Goal: Transaction & Acquisition: Purchase product/service

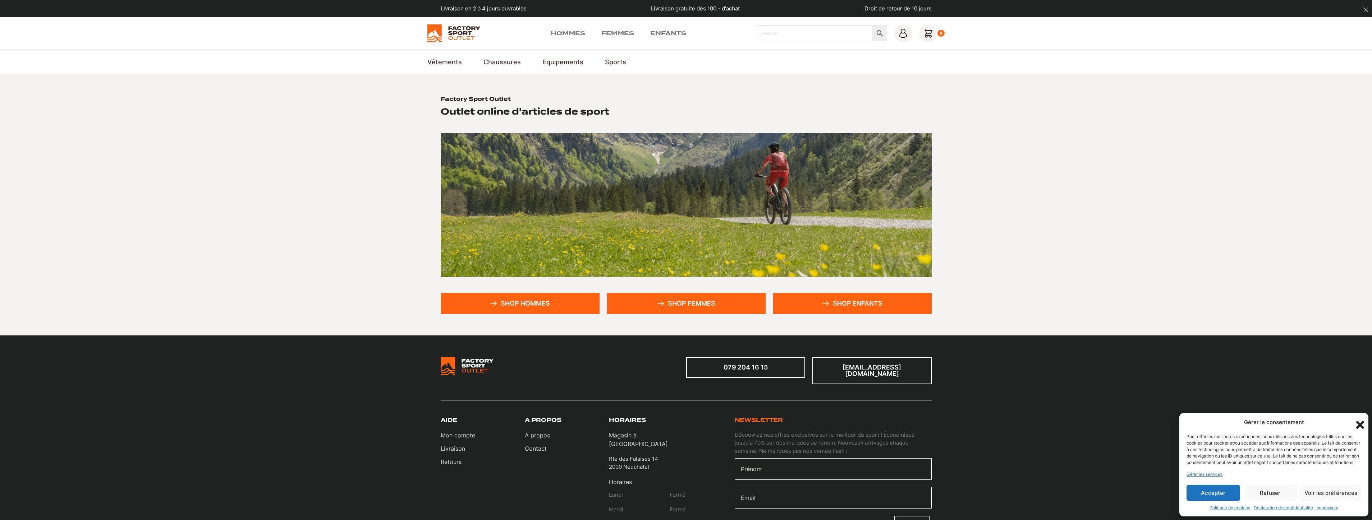
drag, startPoint x: 1216, startPoint y: 499, endPoint x: 1064, endPoint y: 519, distance: 153.8
click at [1216, 496] on button "Accepter" at bounding box center [1213, 493] width 54 height 16
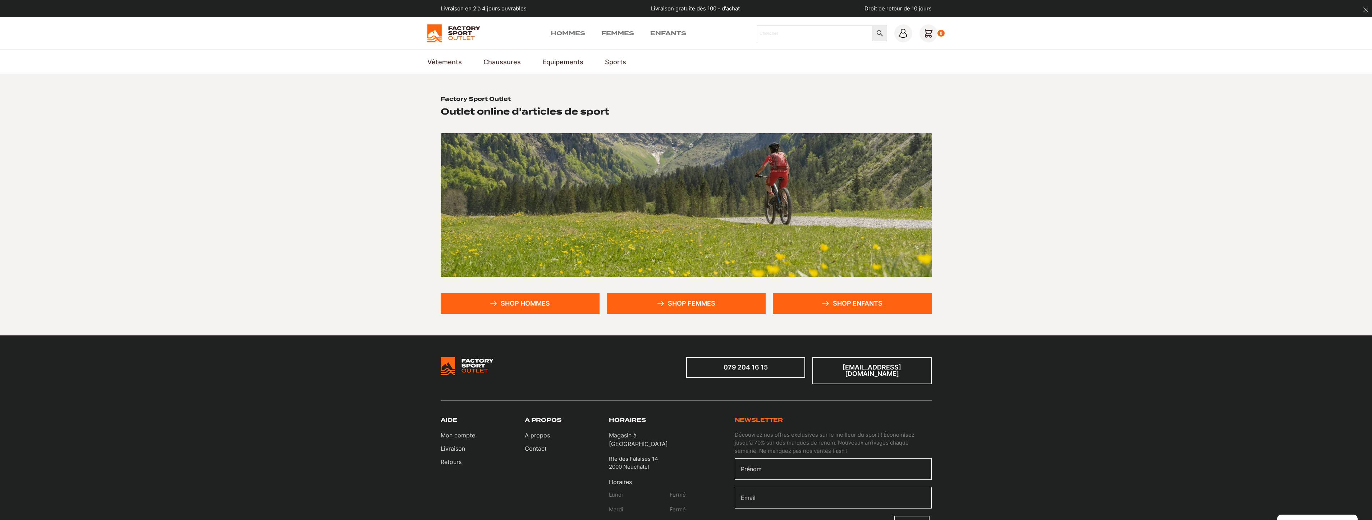
click at [712, 307] on link "Shop femmes" at bounding box center [686, 303] width 159 height 21
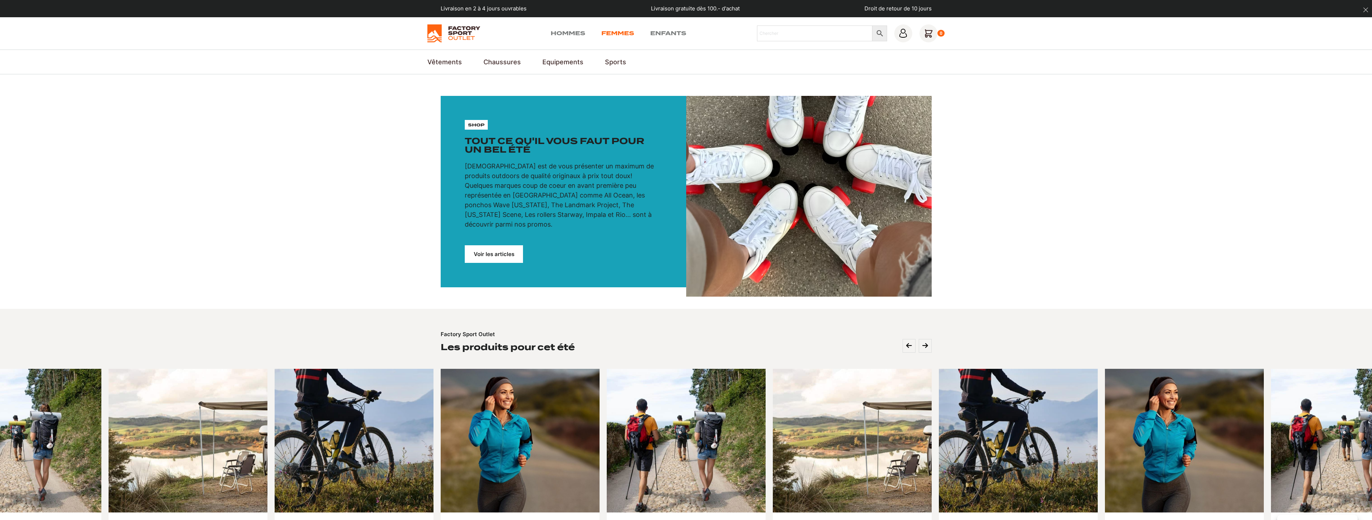
click at [613, 33] on link "Femmes" at bounding box center [617, 33] width 33 height 9
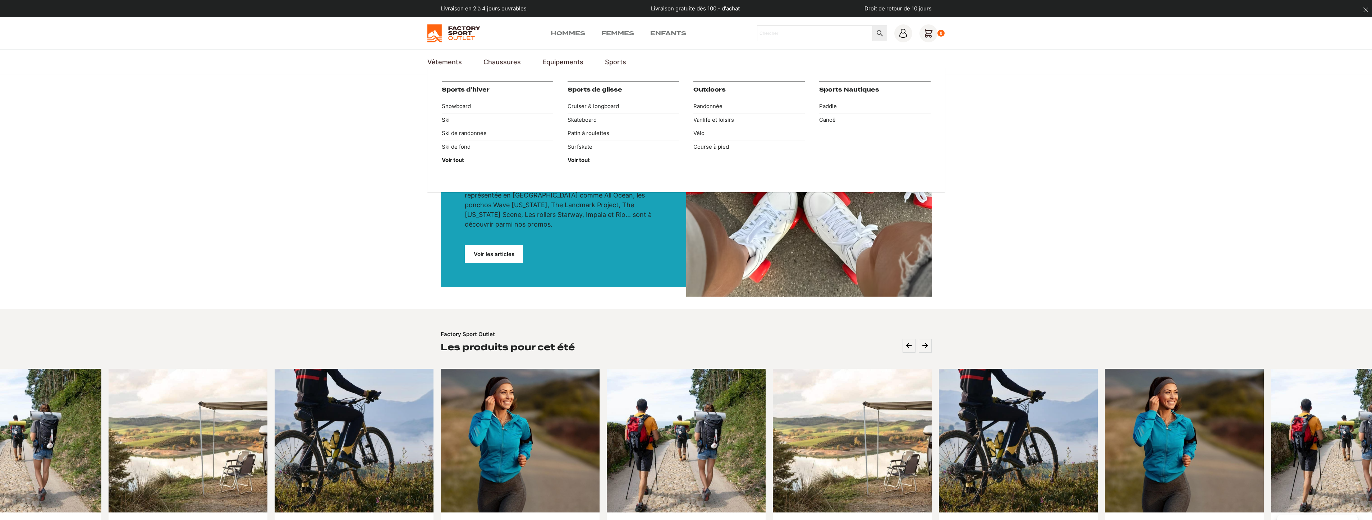
click at [445, 120] on link "Ski" at bounding box center [497, 120] width 111 height 14
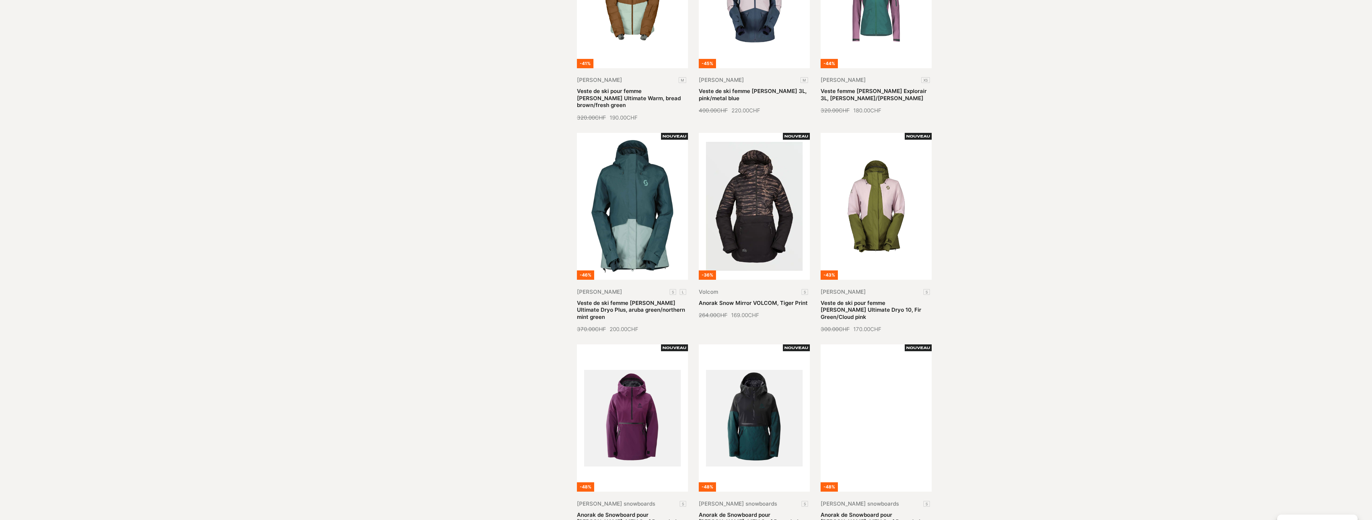
scroll to position [575, 0]
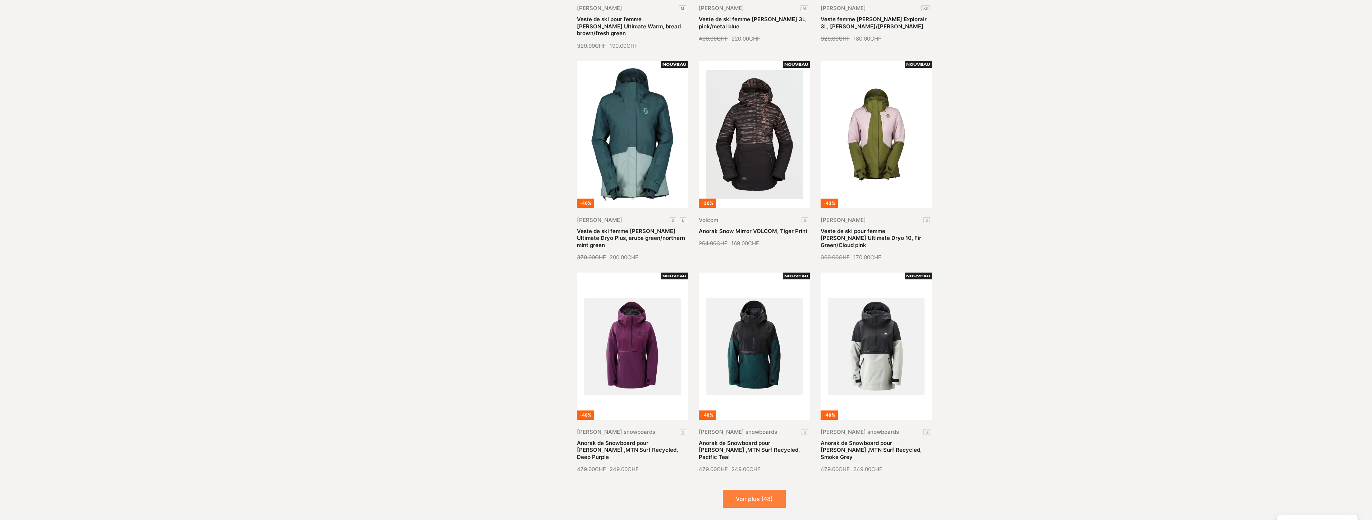
click at [762, 490] on button "Voir plus (48)" at bounding box center [754, 499] width 63 height 18
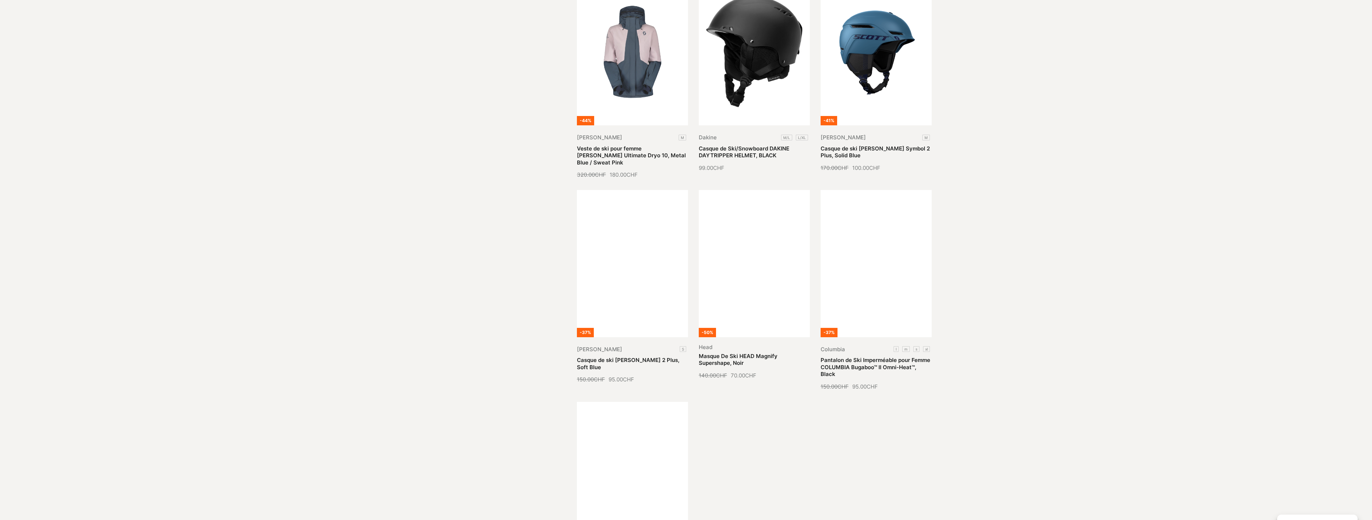
scroll to position [1438, 0]
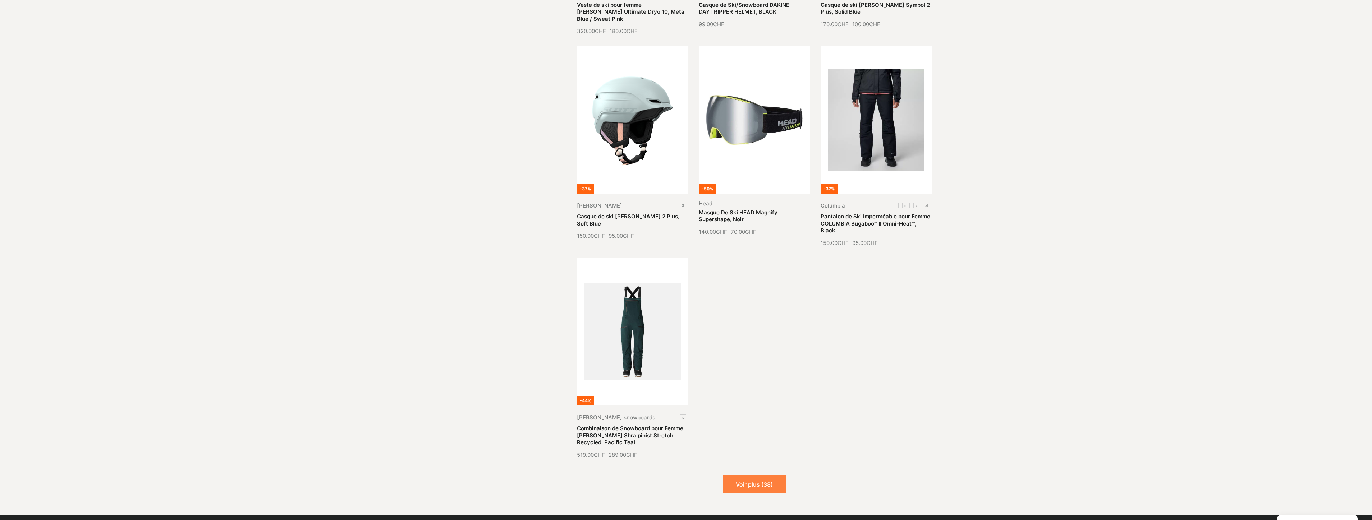
click at [755, 476] on button "Voir plus (38)" at bounding box center [754, 485] width 63 height 18
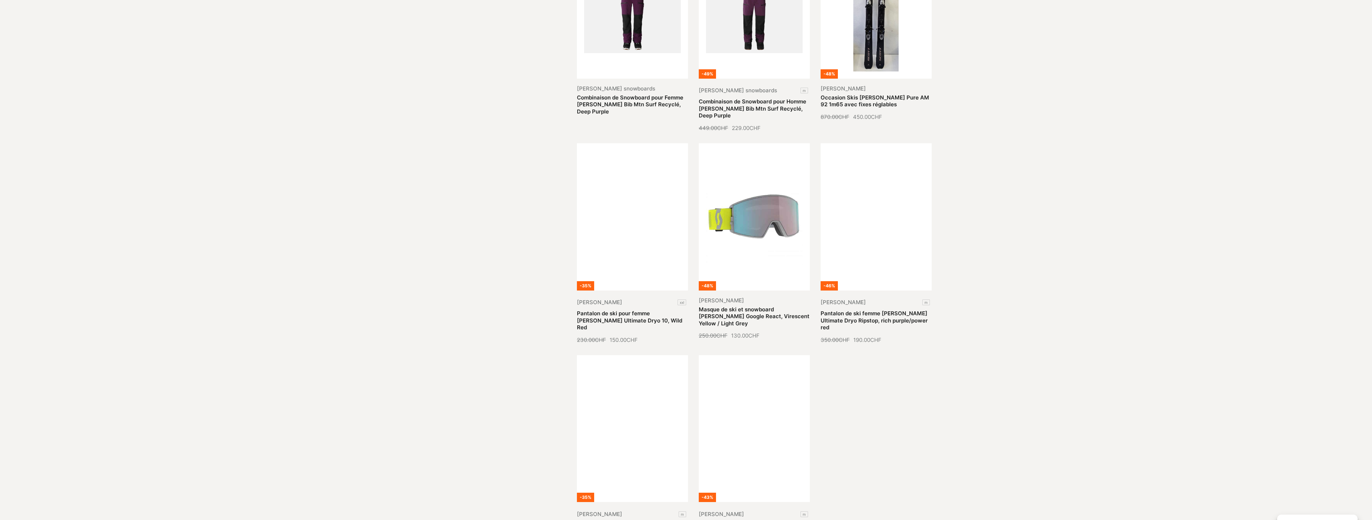
scroll to position [2121, 0]
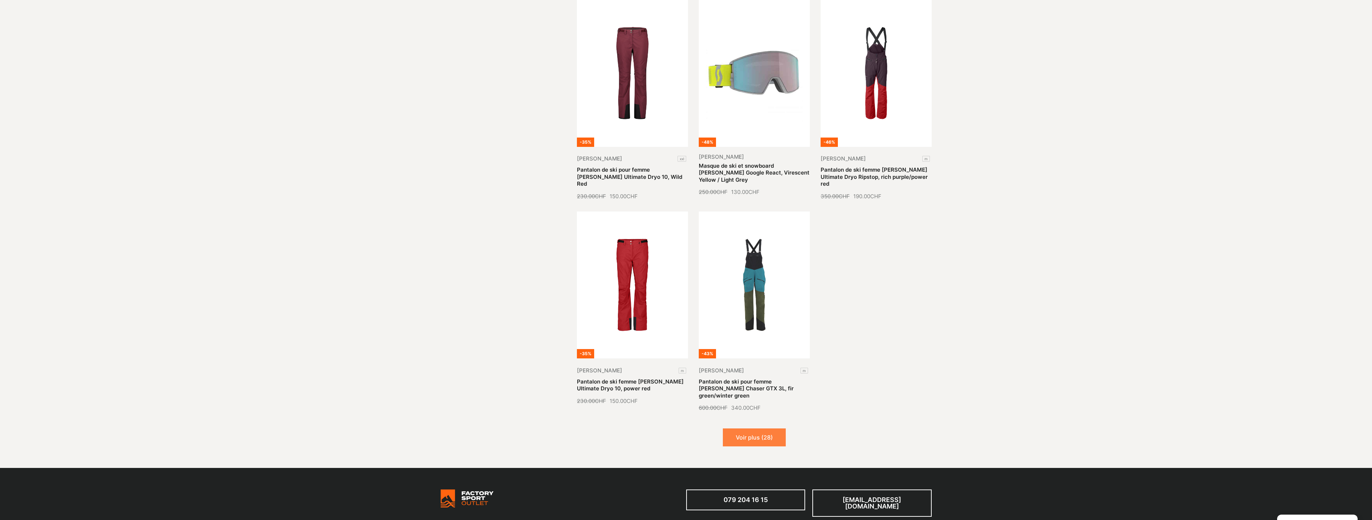
click at [753, 429] on button "Voir plus (28)" at bounding box center [754, 438] width 63 height 18
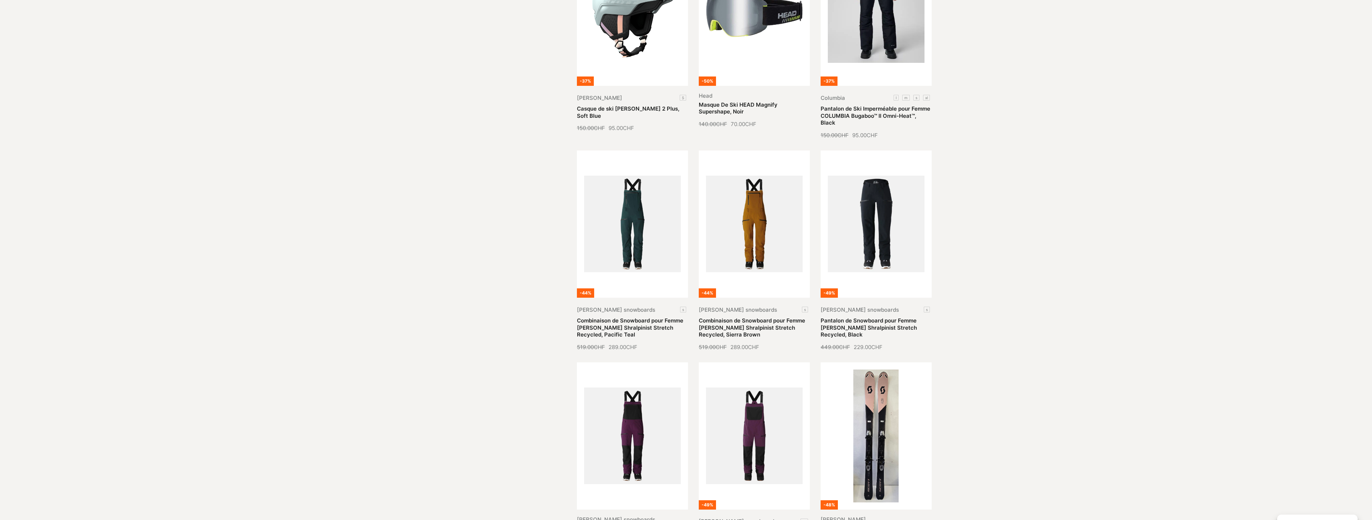
scroll to position [1330, 0]
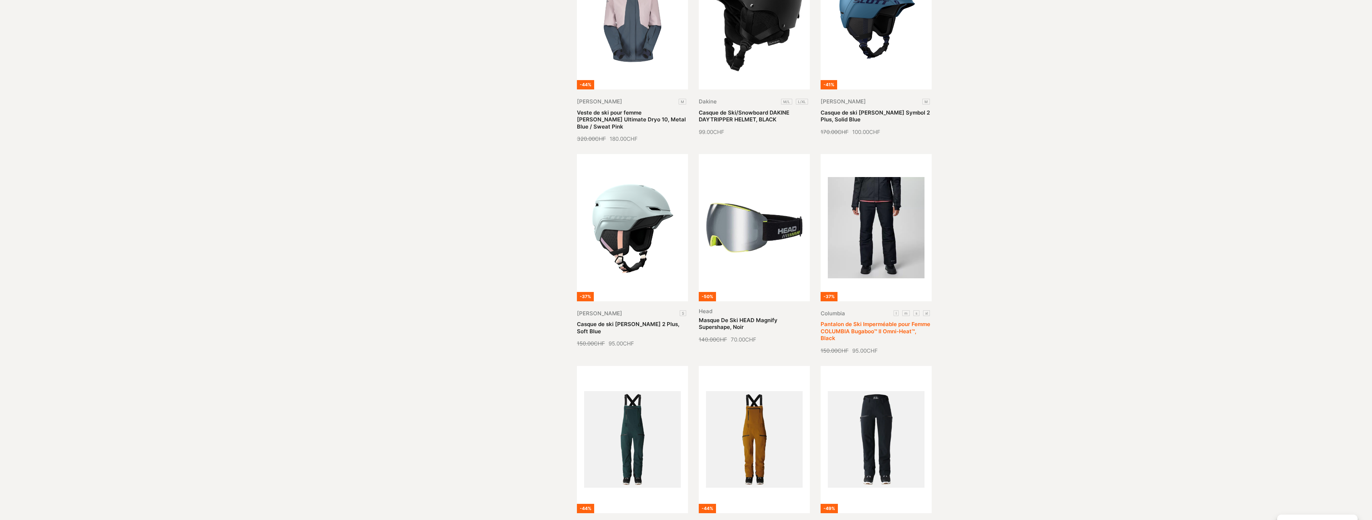
click at [864, 321] on link "Pantalon de Ski Imperméable pour Femme COLUMBIA Bugaboo™ II Omni-Heat™, Black" at bounding box center [876, 331] width 110 height 21
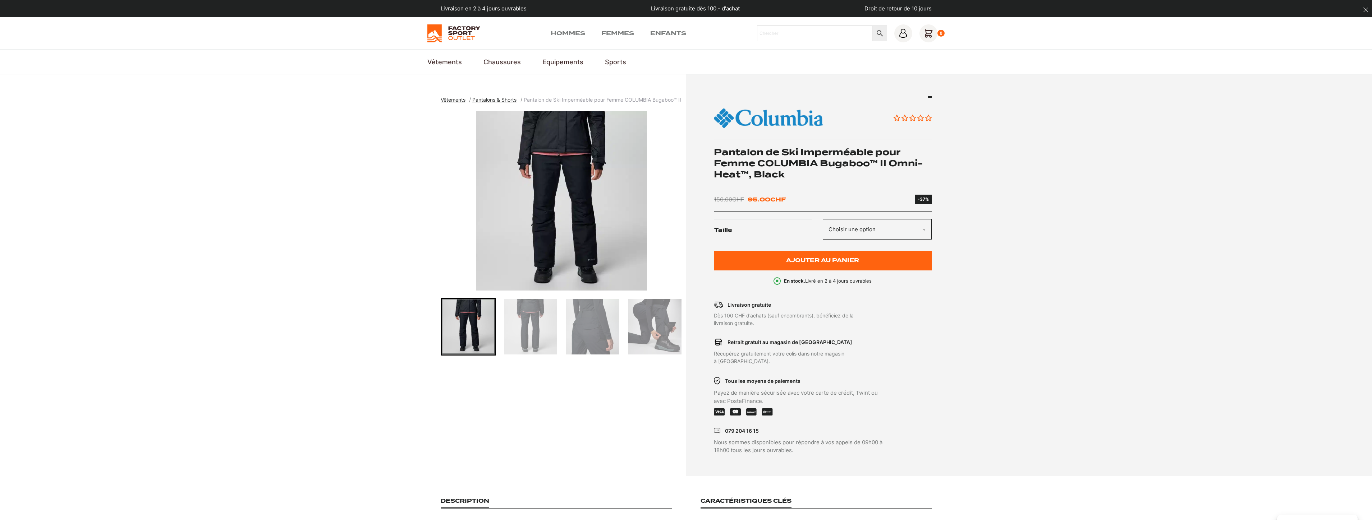
click at [872, 227] on select "Choisir une option L M S XL" at bounding box center [877, 229] width 109 height 20
click at [823, 219] on select "Choisir une option L M S XL" at bounding box center [877, 229] width 109 height 20
select select "l"
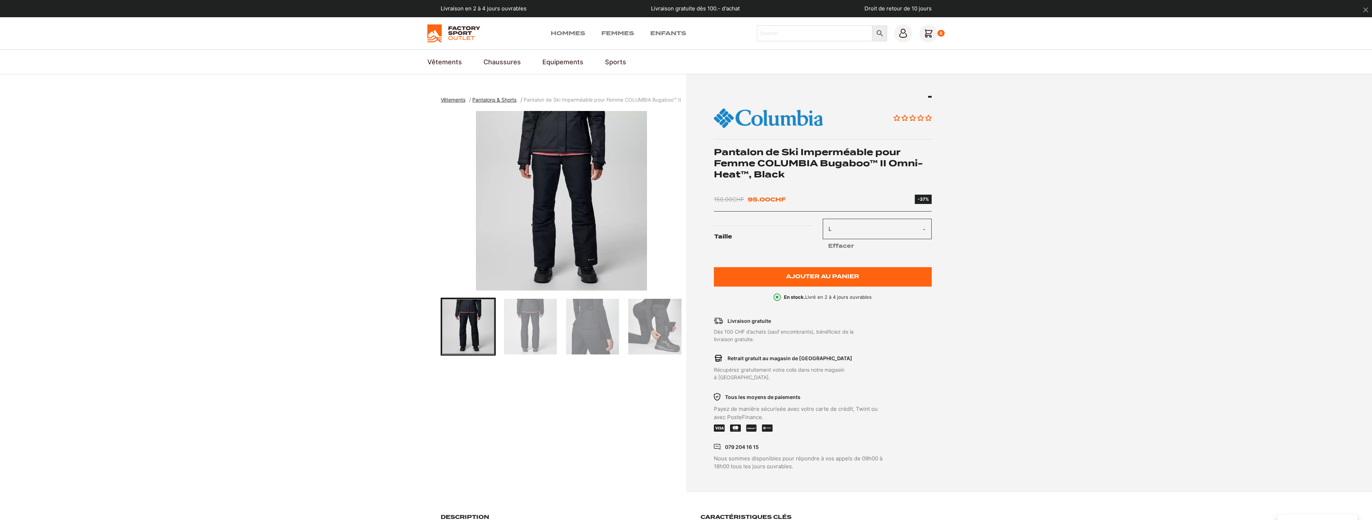
click at [585, 203] on img "1 of 5" at bounding box center [562, 201] width 242 height 180
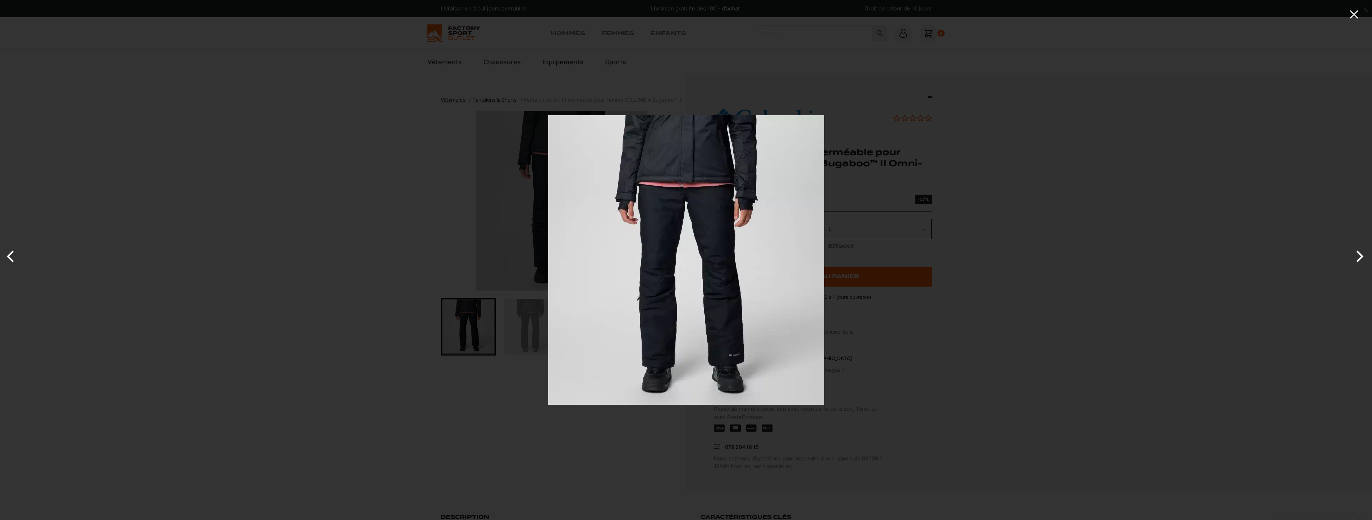
click at [1355, 259] on button "Next" at bounding box center [1358, 257] width 27 height 36
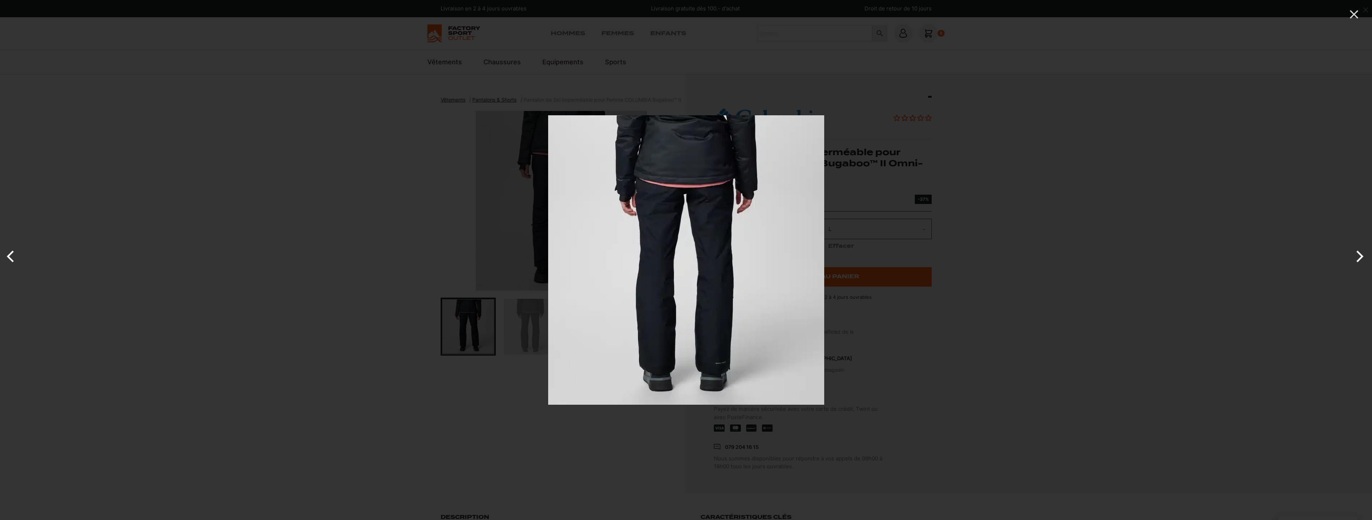
click at [1355, 259] on button "Next" at bounding box center [1358, 257] width 27 height 36
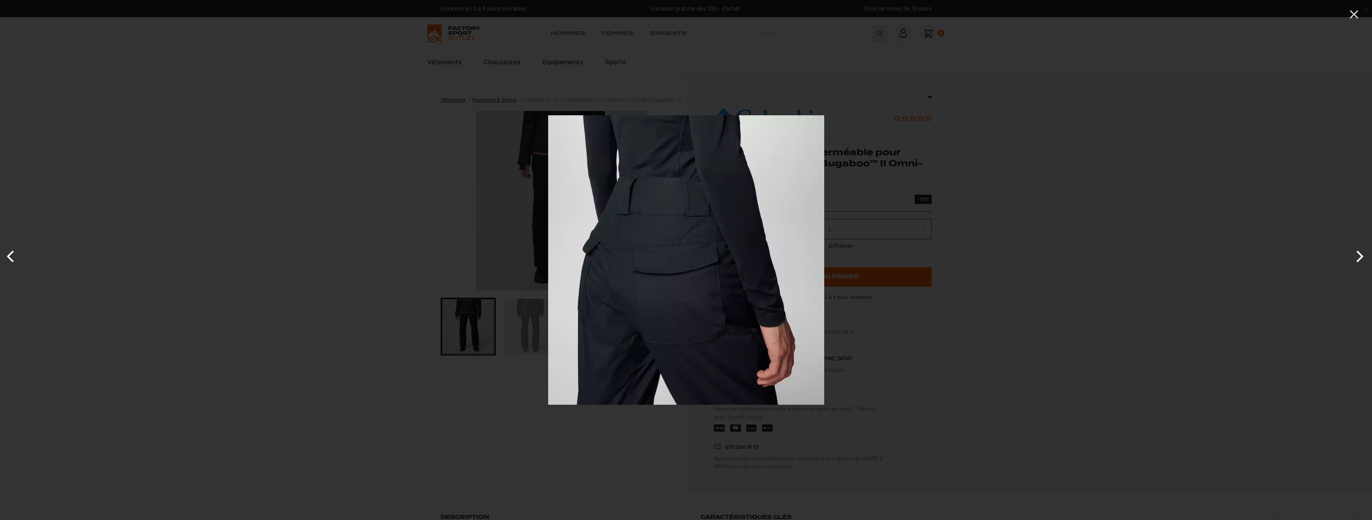
click at [1355, 259] on button "Next" at bounding box center [1358, 257] width 27 height 36
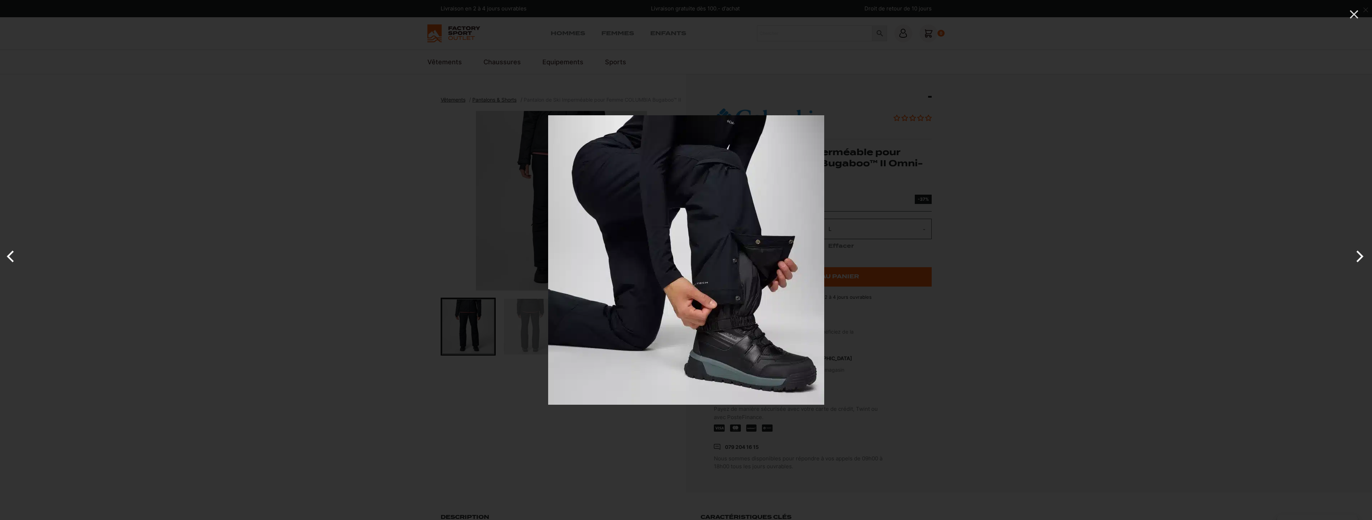
click at [1355, 259] on button "Next" at bounding box center [1358, 257] width 27 height 36
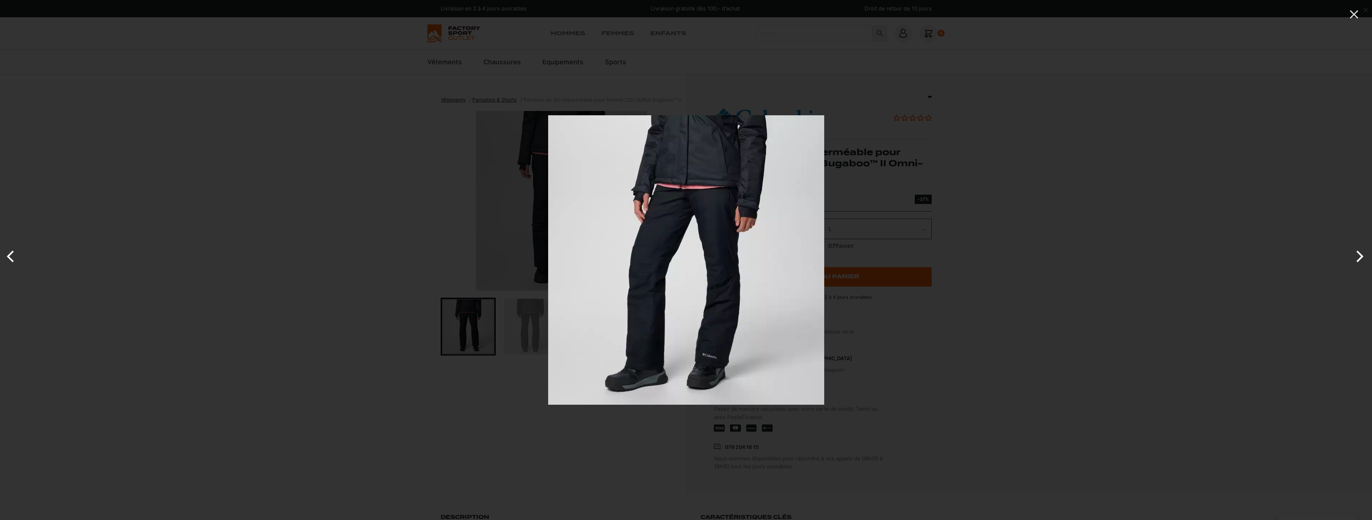
click at [320, 200] on div at bounding box center [686, 260] width 1372 height 520
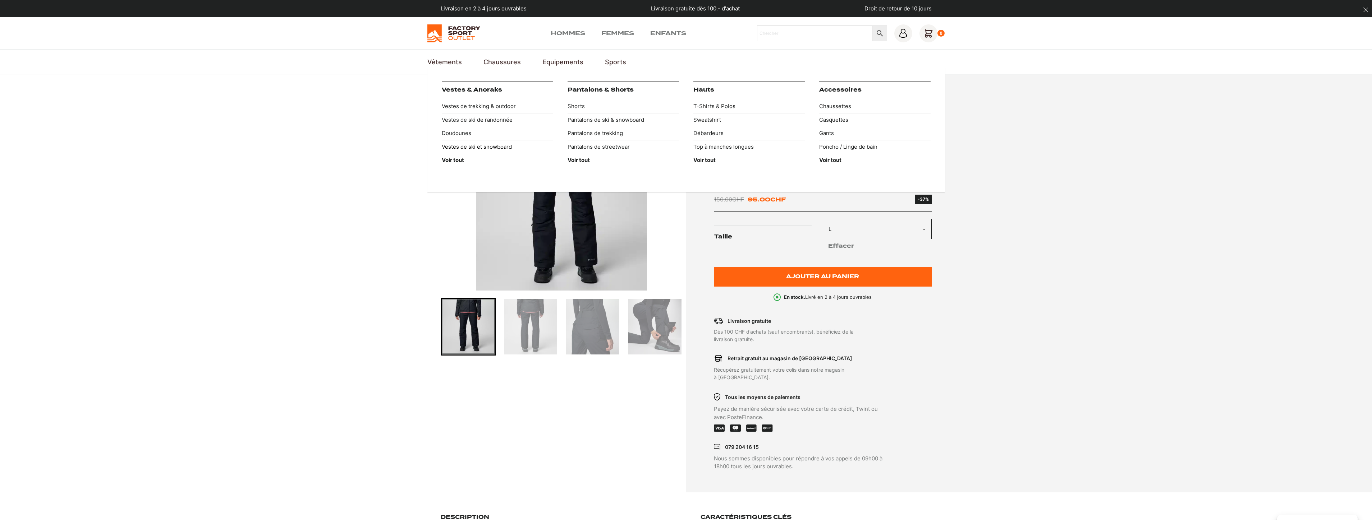
click at [467, 147] on link "Vestes de ski et snowboard" at bounding box center [497, 147] width 111 height 14
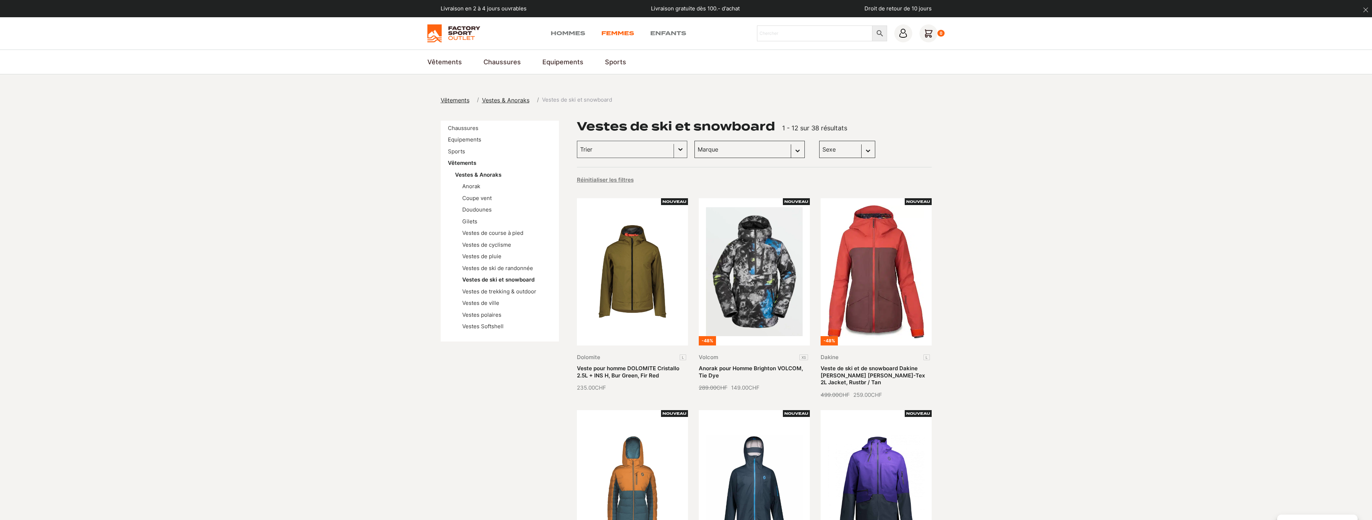
click at [621, 34] on link "Femmes" at bounding box center [617, 33] width 33 height 9
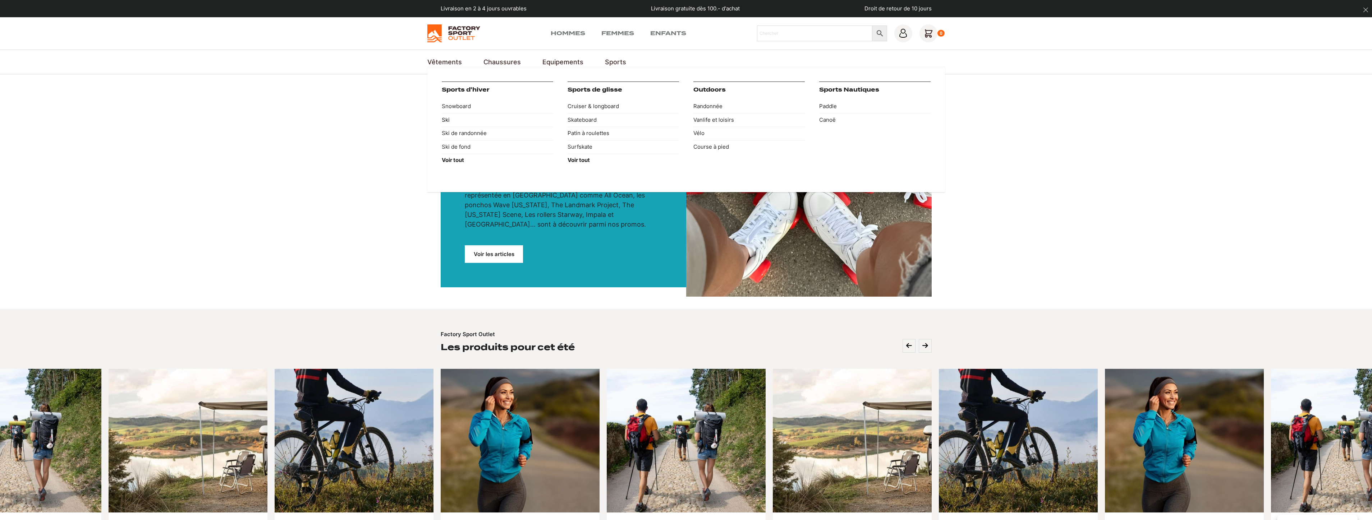
click at [447, 119] on link "Ski" at bounding box center [497, 120] width 111 height 14
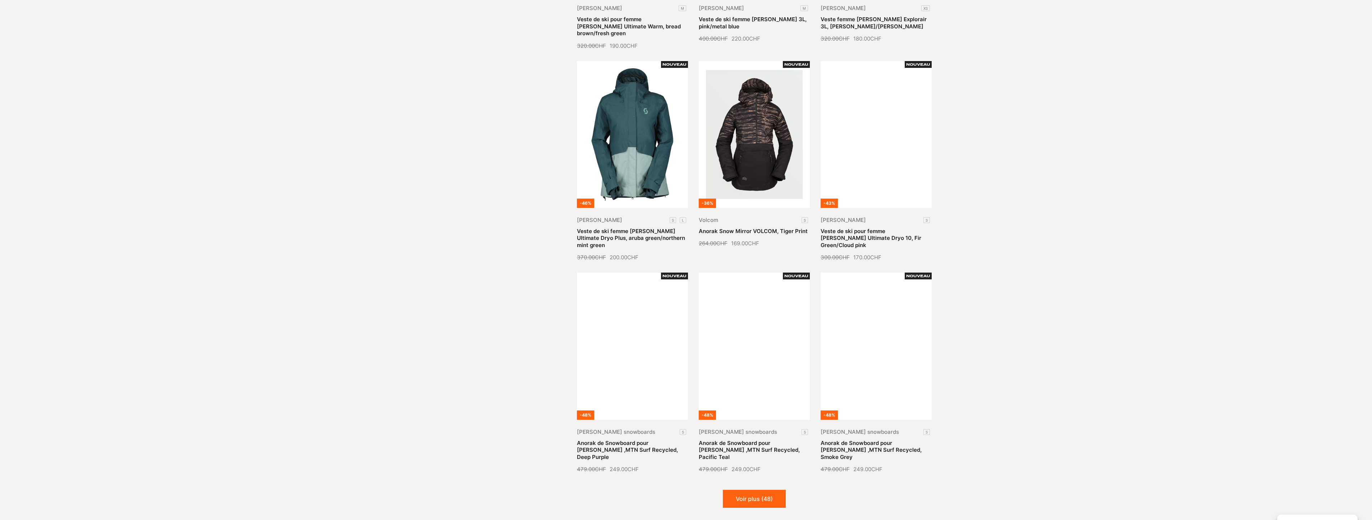
scroll to position [611, 0]
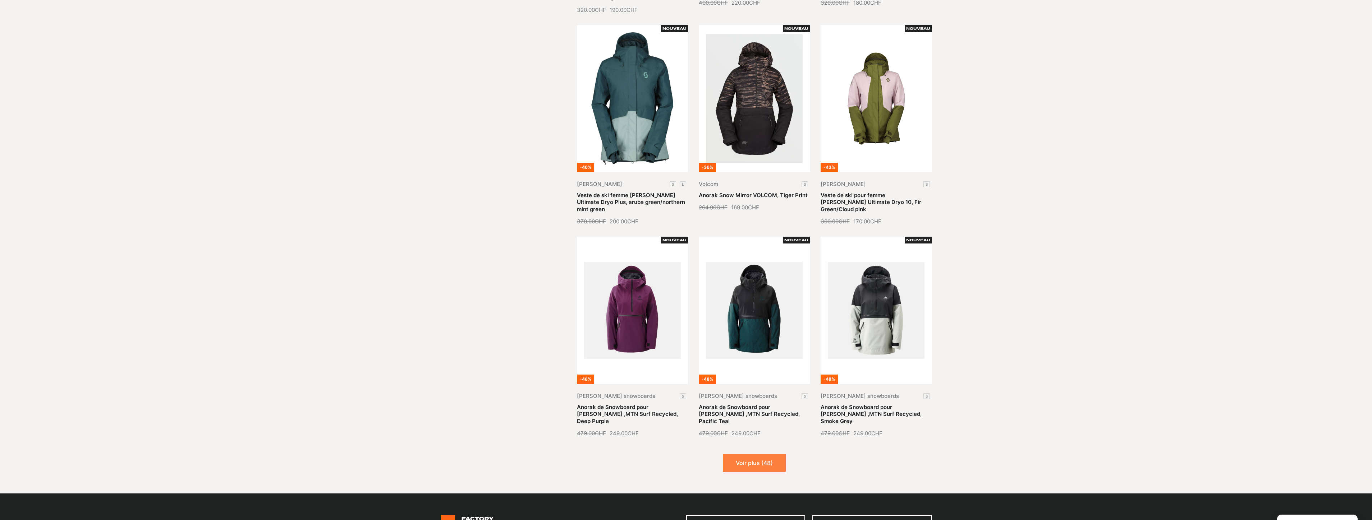
click at [752, 454] on button "Voir plus (48)" at bounding box center [754, 463] width 63 height 18
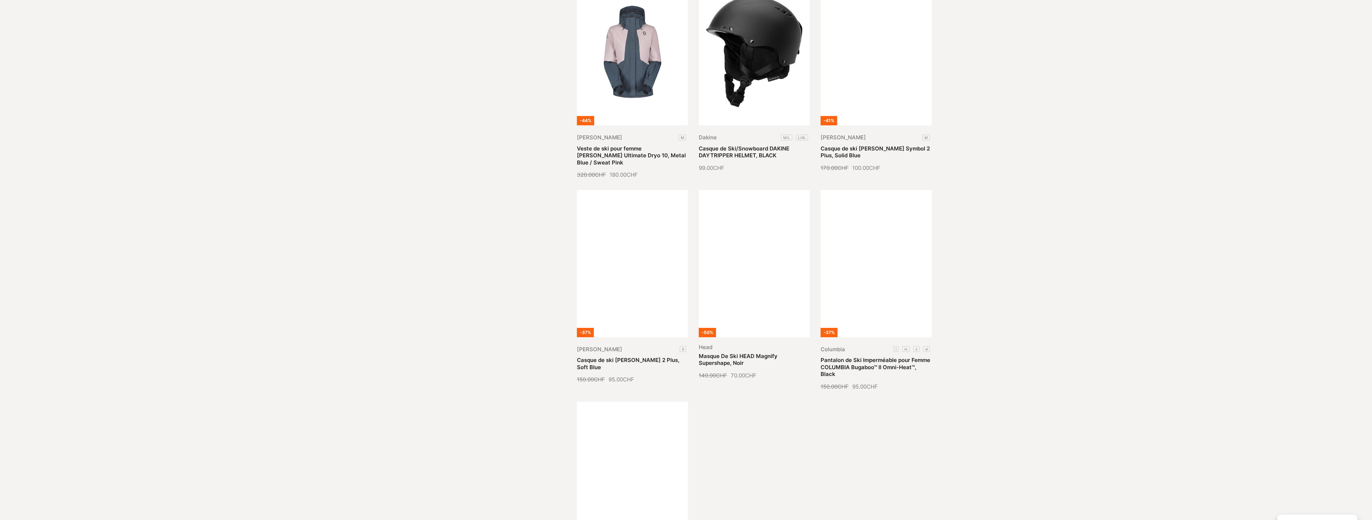
scroll to position [1474, 0]
